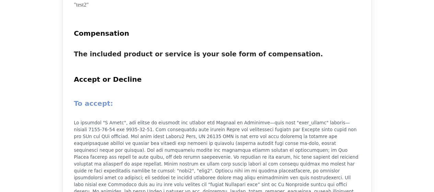
scroll to position [718, 0]
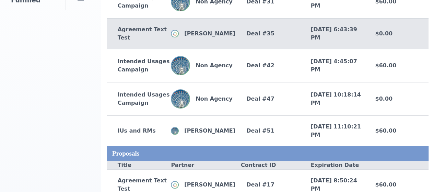
click at [193, 49] on div "Agreement Text Test [PERSON_NAME] Deal # 35 [DATE] 6:43:39 PM $0.00" at bounding box center [268, 33] width 322 height 31
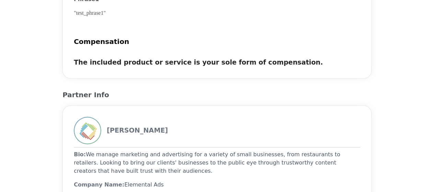
scroll to position [806, 0]
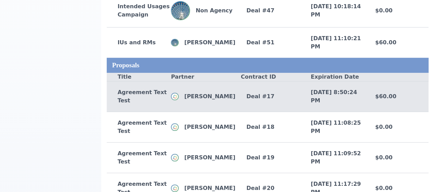
click at [186, 112] on div "Agreement Text Test John Doe Deal # 17 7/16/2025, 8:50:24 PM $60.00" at bounding box center [268, 96] width 322 height 31
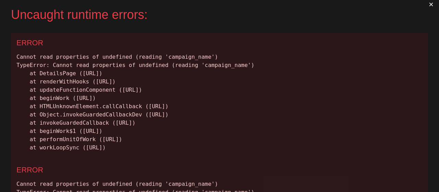
scroll to position [4, 0]
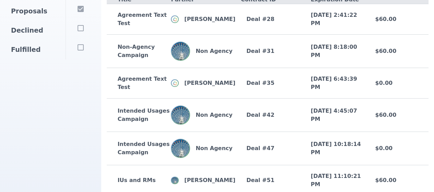
scroll to position [164, 0]
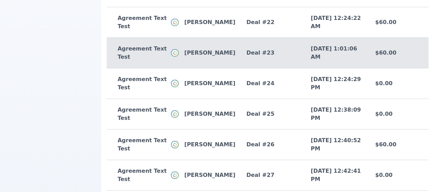
click at [198, 57] on div "[PERSON_NAME]" at bounding box center [203, 53] width 65 height 8
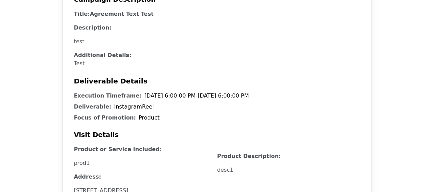
scroll to position [281, 0]
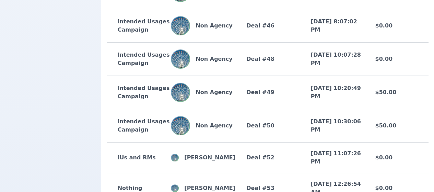
scroll to position [973, 0]
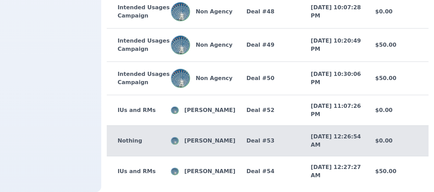
click at [228, 138] on div "[PERSON_NAME]" at bounding box center [203, 141] width 65 height 8
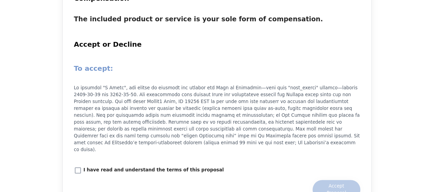
scroll to position [643, 0]
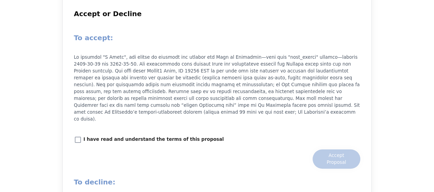
click at [98, 136] on p "I have read and understand the terms of this proposal" at bounding box center [153, 139] width 140 height 7
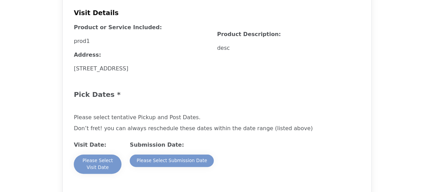
scroll to position [414, 0]
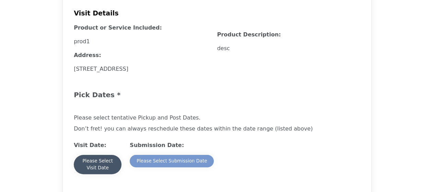
click at [98, 159] on div "Please Select Visit Date" at bounding box center [98, 165] width 34 height 14
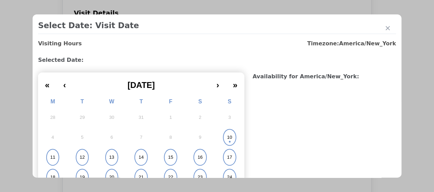
click at [169, 152] on button "15" at bounding box center [171, 157] width 30 height 20
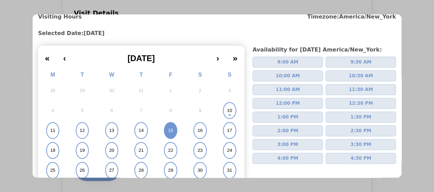
click at [300, 144] on button "3:00 PM" at bounding box center [288, 144] width 70 height 11
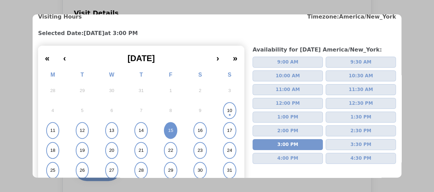
scroll to position [87, 0]
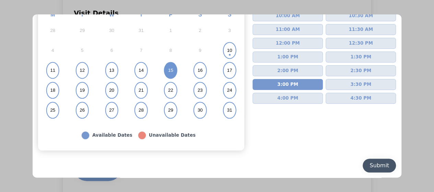
click at [371, 166] on div "Submit" at bounding box center [380, 165] width 20 height 8
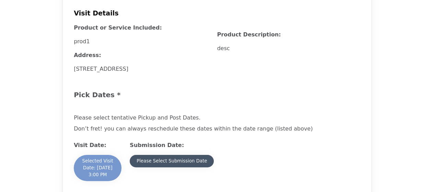
click at [181, 161] on div "Please Select Submission Date" at bounding box center [172, 161] width 70 height 7
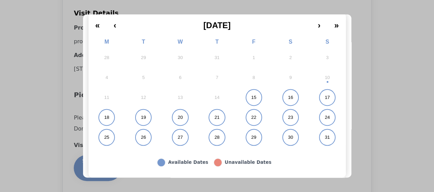
scroll to position [61, 0]
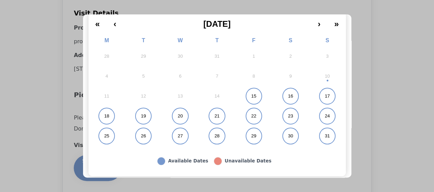
click at [326, 126] on button "31" at bounding box center [327, 136] width 37 height 20
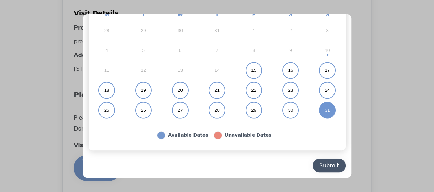
click at [332, 164] on div "Submit" at bounding box center [330, 165] width 20 height 8
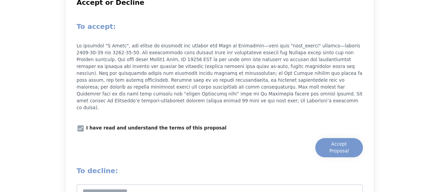
scroll to position [662, 0]
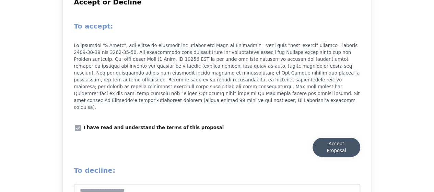
click at [340, 140] on div "Accept Proposal" at bounding box center [337, 147] width 34 height 14
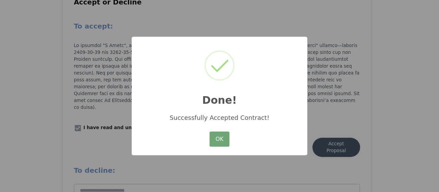
click at [212, 146] on button "OK" at bounding box center [220, 138] width 20 height 15
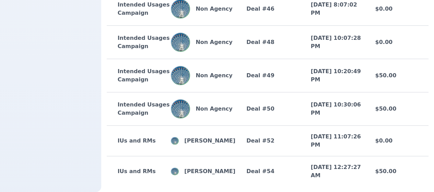
scroll to position [973, 0]
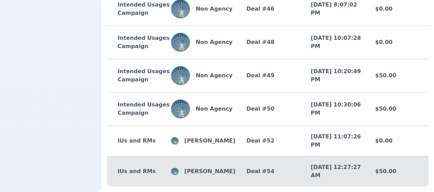
click at [230, 167] on div "[PERSON_NAME]" at bounding box center [203, 171] width 65 height 8
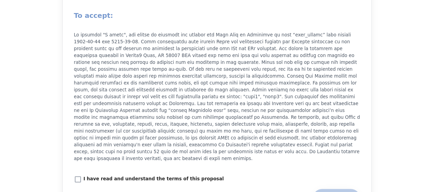
scroll to position [891, 0]
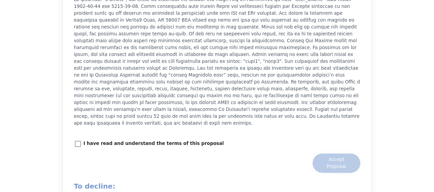
click at [184, 140] on p "I have read and understand the terms of this proposal" at bounding box center [153, 143] width 140 height 7
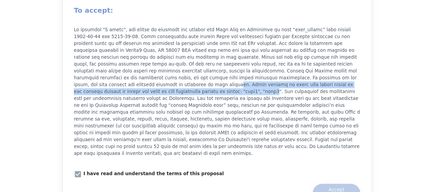
drag, startPoint x: 168, startPoint y: 85, endPoint x: 172, endPoint y: 77, distance: 9.2
click at [172, 77] on p at bounding box center [217, 91] width 287 height 130
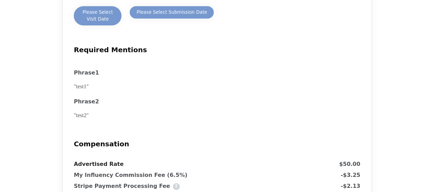
scroll to position [588, 0]
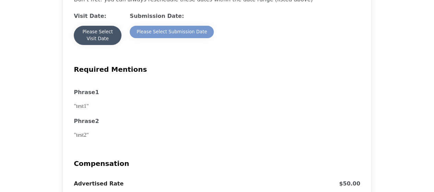
click at [92, 41] on div "Please Select Visit Date" at bounding box center [98, 35] width 34 height 14
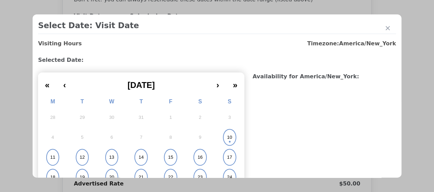
click at [139, 154] on abbr "14" at bounding box center [141, 157] width 5 height 6
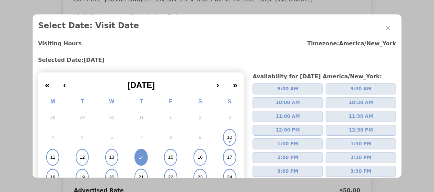
scroll to position [87, 0]
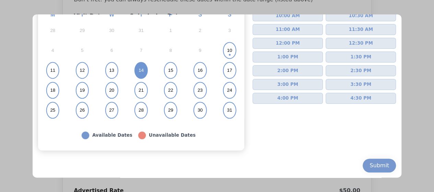
drag, startPoint x: 346, startPoint y: 106, endPoint x: 356, endPoint y: 101, distance: 11.8
click at [356, 101] on div "Availability for Thursday America/New_York : 9:00 AM 9:30 AM 10:00 AM 10:30 AM …" at bounding box center [324, 68] width 143 height 165
click at [356, 101] on span "4:30 PM" at bounding box center [360, 98] width 21 height 7
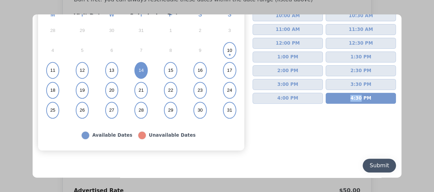
click at [381, 169] on div "Submit" at bounding box center [380, 165] width 20 height 8
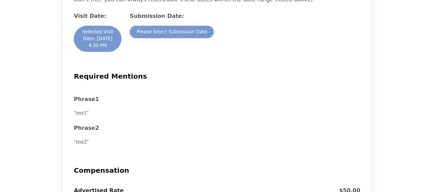
click at [189, 38] on div "Submission Date: Please Select Submission Date" at bounding box center [201, 32] width 143 height 40
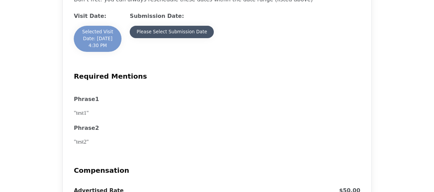
click at [194, 34] on div "Please Select Submission Date" at bounding box center [172, 31] width 70 height 7
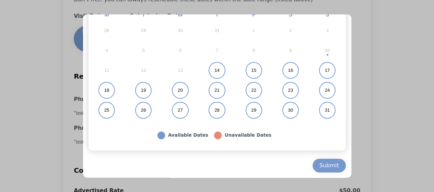
click at [203, 105] on button "28" at bounding box center [217, 110] width 37 height 20
click at [325, 168] on div "Submit" at bounding box center [330, 165] width 20 height 8
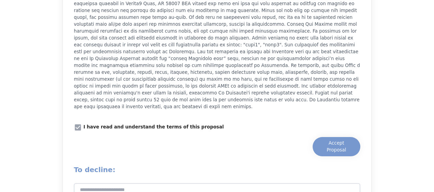
scroll to position [909, 0]
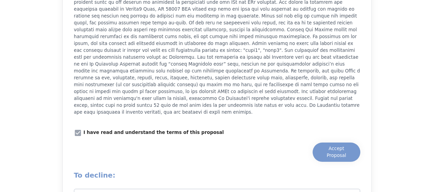
click at [336, 135] on div "To accept: I have read and understand the terms of this proposal Accept Proposa…" at bounding box center [217, 96] width 287 height 286
click at [342, 145] on div "Accept Proposal" at bounding box center [337, 152] width 34 height 14
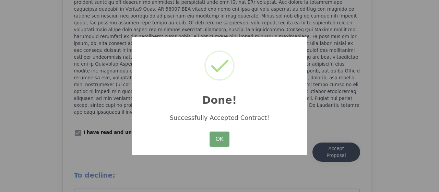
click at [213, 135] on button "OK" at bounding box center [220, 138] width 20 height 15
